Goal: Transaction & Acquisition: Purchase product/service

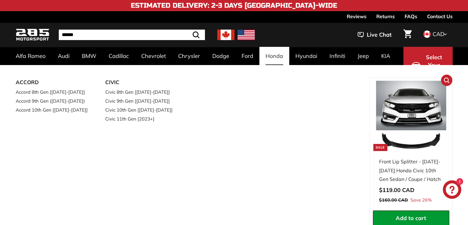
click at [421, 120] on img at bounding box center [411, 116] width 70 height 70
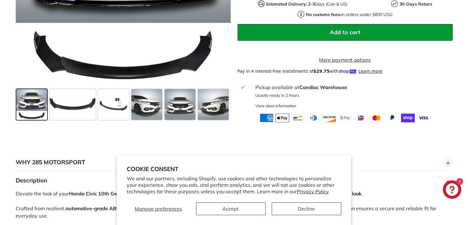
scroll to position [308, 0]
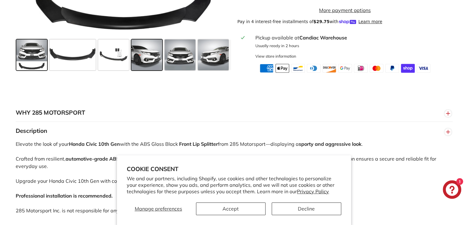
click at [158, 70] on span at bounding box center [146, 54] width 31 height 31
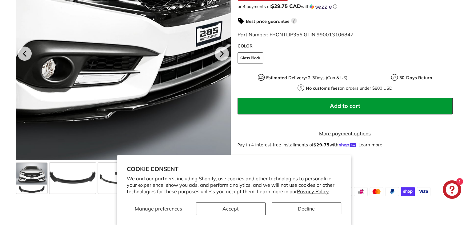
scroll to position [185, 0]
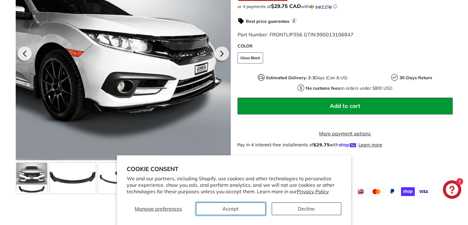
click at [243, 208] on button "Accept" at bounding box center [231, 208] width 70 height 13
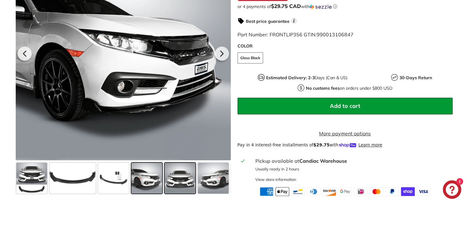
click at [193, 186] on span at bounding box center [180, 177] width 31 height 31
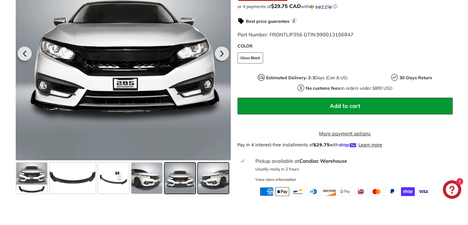
click at [219, 190] on span at bounding box center [213, 177] width 31 height 31
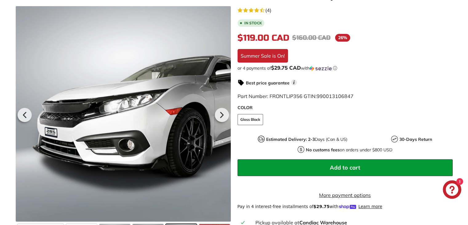
scroll to position [0, 0]
